Goal: Transaction & Acquisition: Purchase product/service

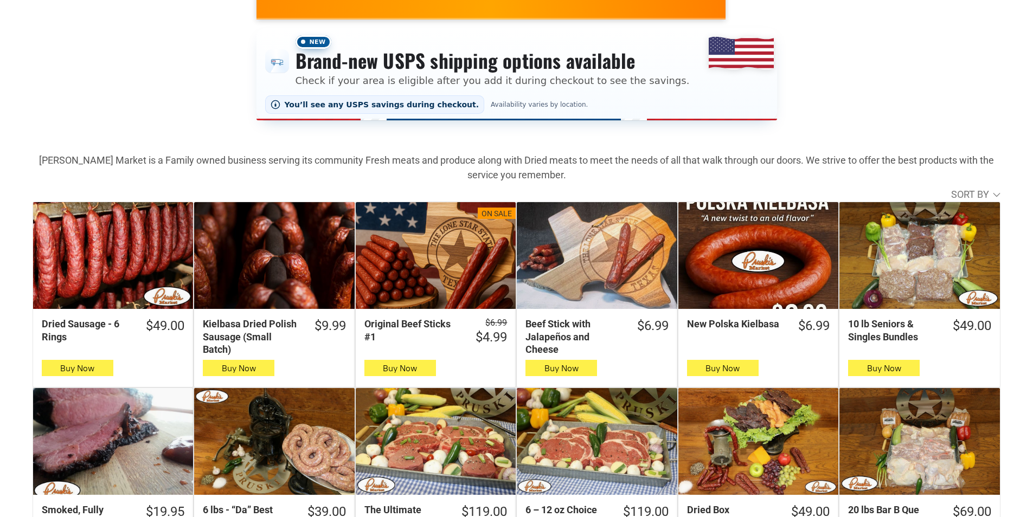
scroll to position [163, 0]
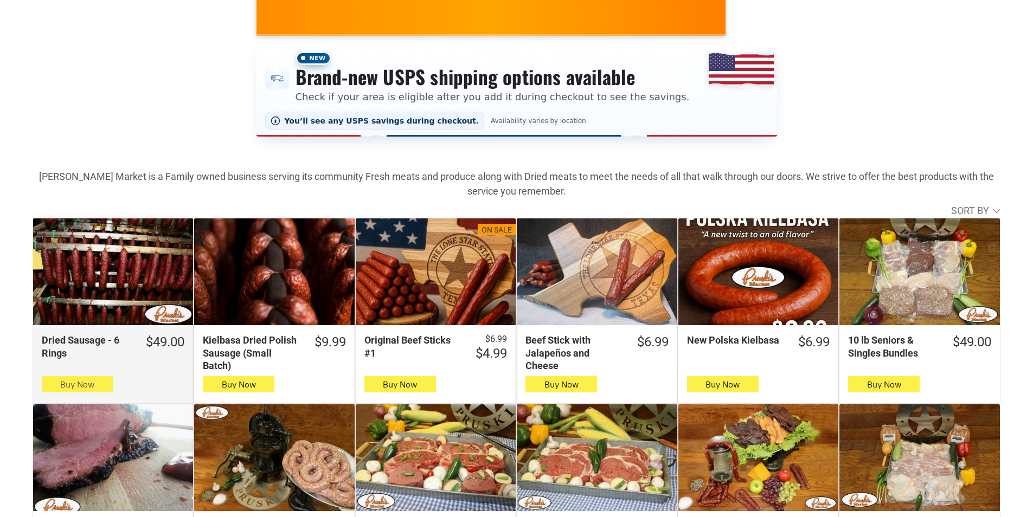
click at [59, 383] on button "Buy Now" at bounding box center [78, 384] width 72 height 16
click at [55, 381] on button "Buy Now" at bounding box center [78, 384] width 72 height 16
click at [73, 382] on icon "button" at bounding box center [77, 384] width 11 height 13
